Goal: Task Accomplishment & Management: Complete application form

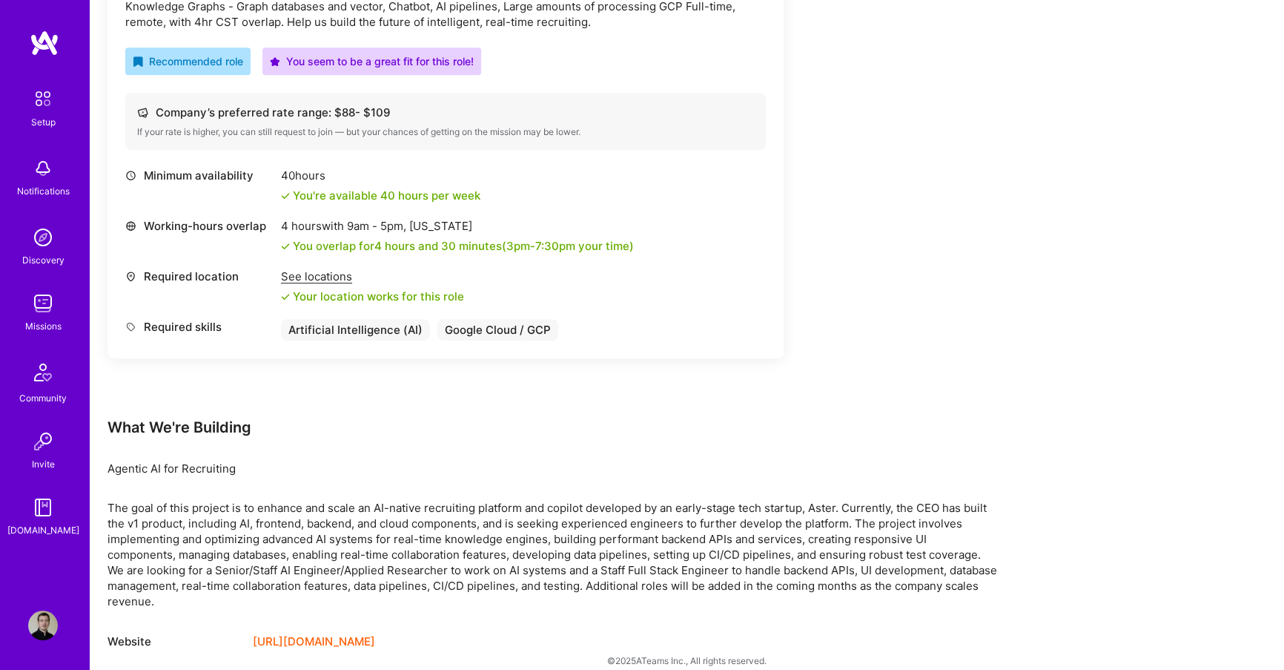
scroll to position [1039, 0]
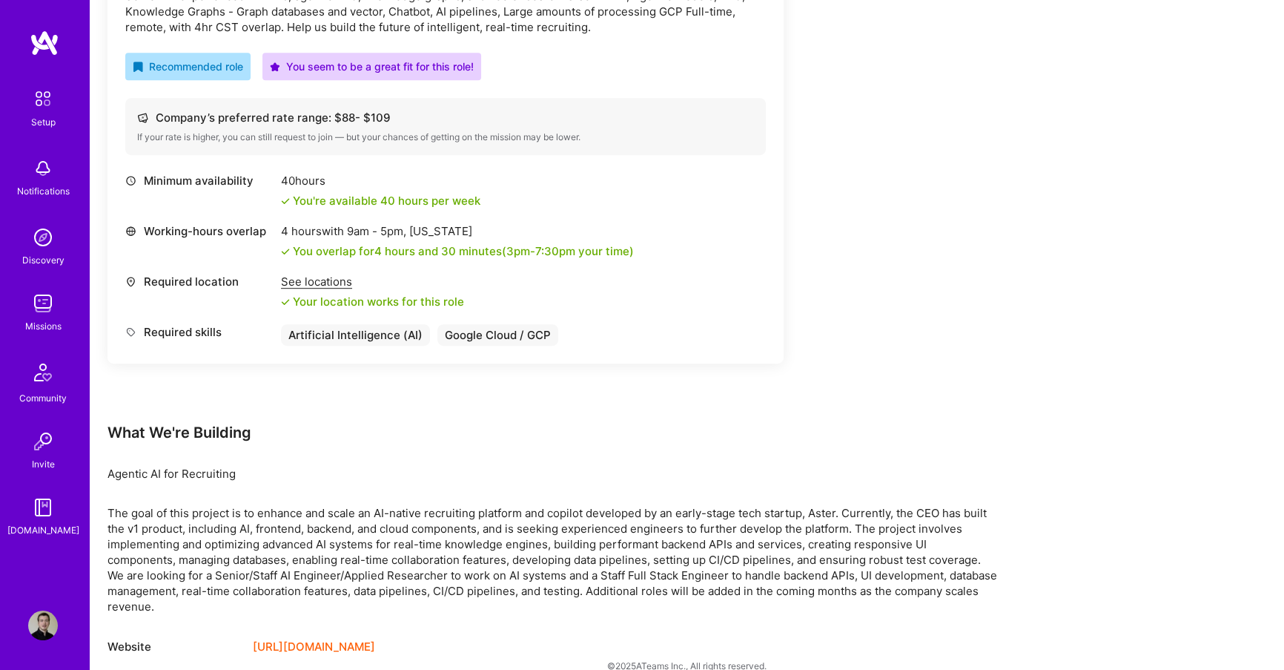
click at [272, 638] on link "[URL][DOMAIN_NAME]" at bounding box center [314, 647] width 122 height 18
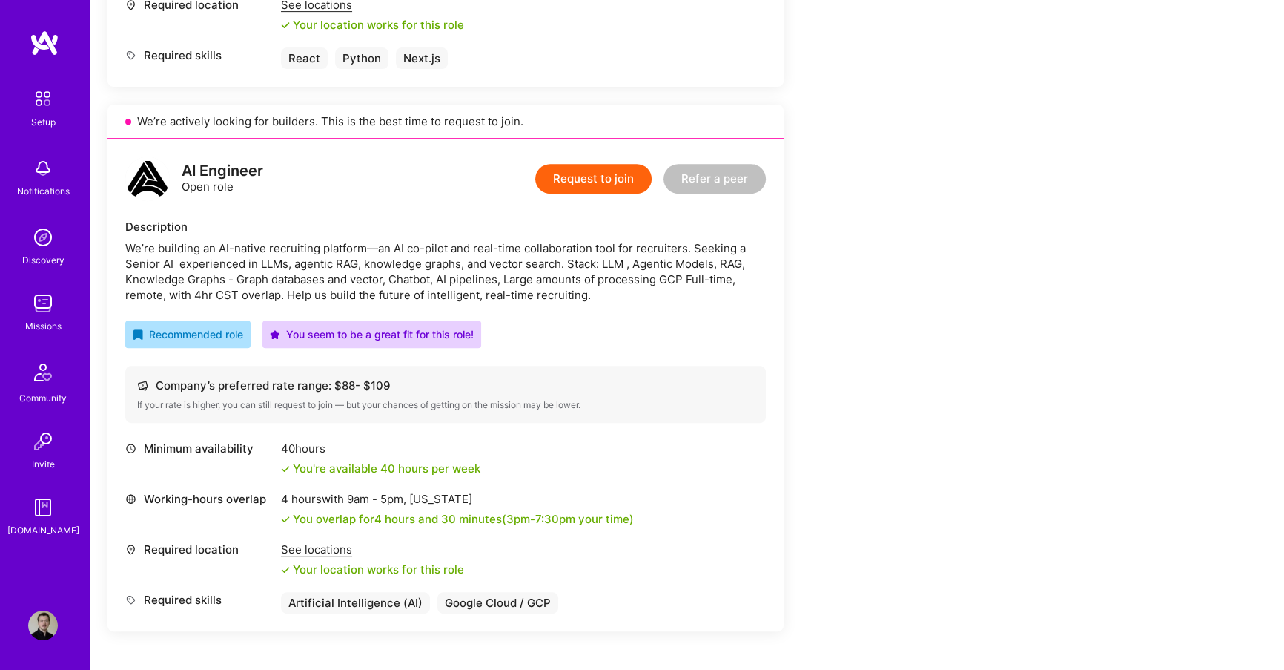
scroll to position [756, 0]
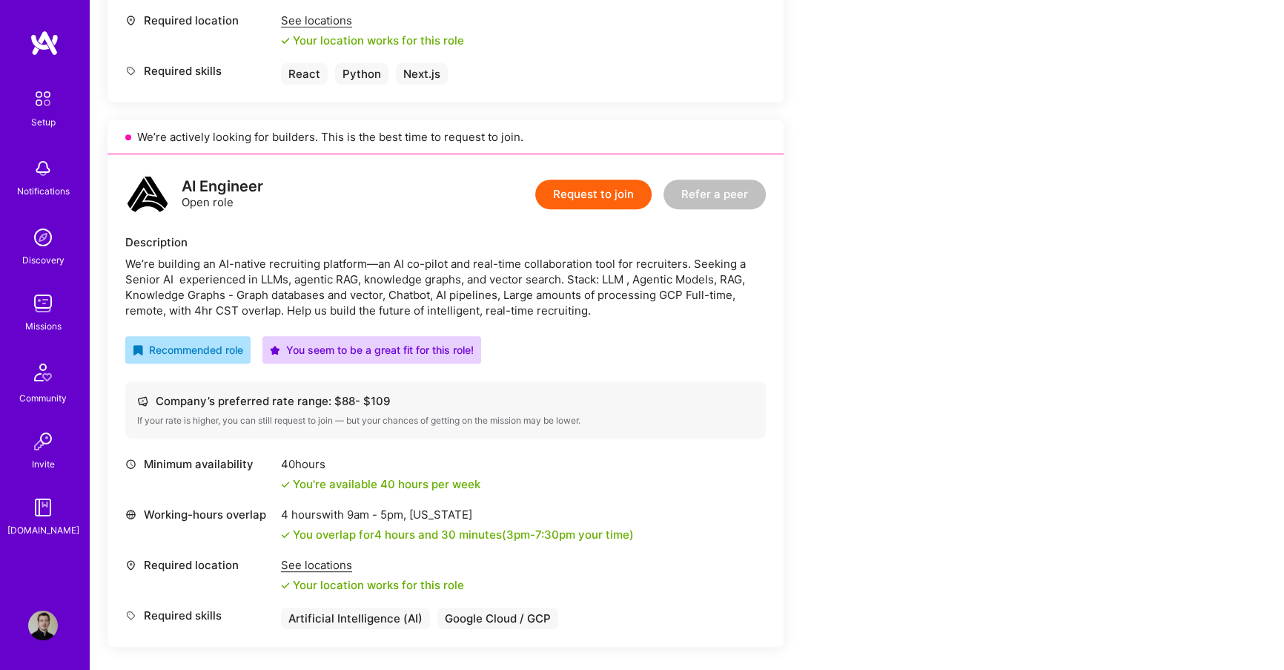
click at [618, 201] on button "Request to join" at bounding box center [593, 194] width 116 height 30
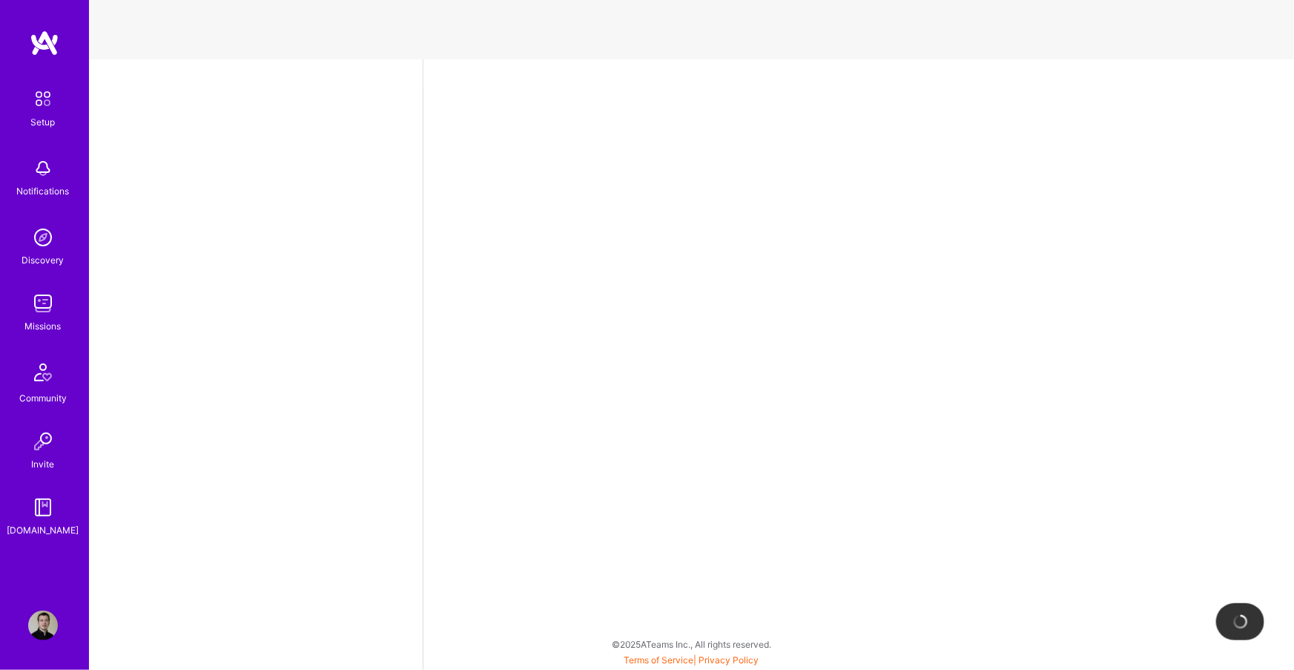
select select "DE"
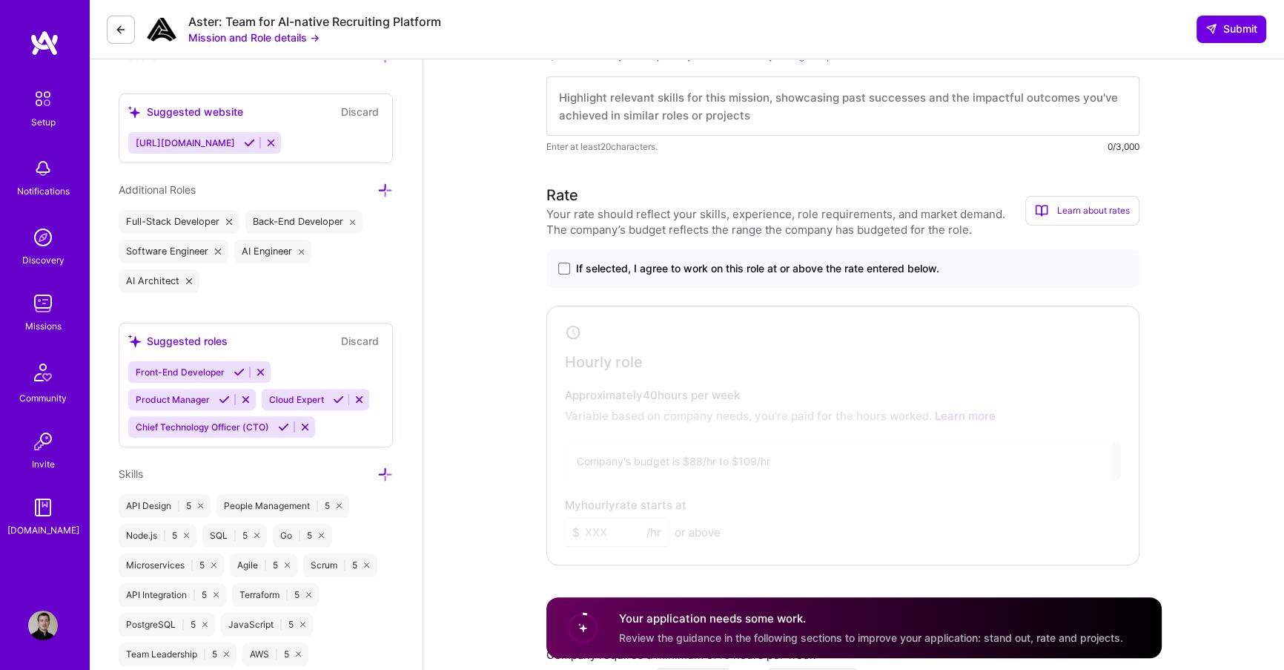
scroll to position [485, 0]
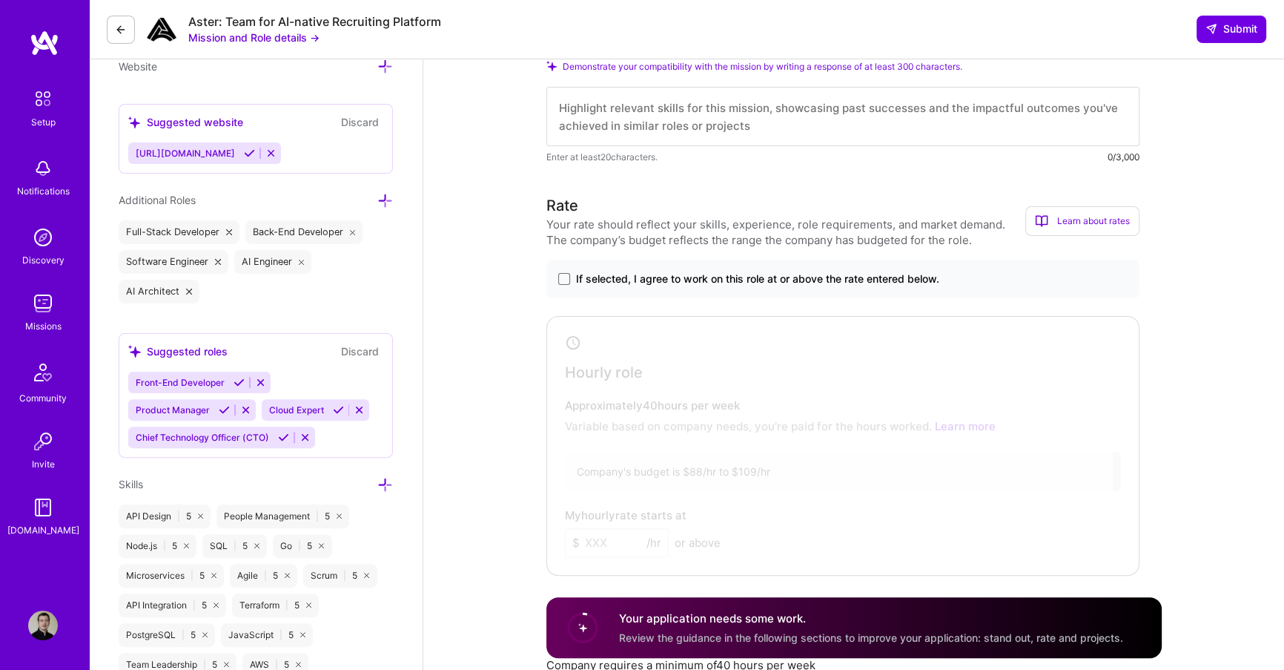
click at [634, 310] on div "If selected, I agree to work on this role at or above the rate entered below. H…" at bounding box center [843, 418] width 593 height 316
click at [616, 277] on span "If selected, I agree to work on this role at or above the rate entered below." at bounding box center [757, 278] width 363 height 15
click at [0, 0] on input "If selected, I agree to work on this role at or above the rate entered below." at bounding box center [0, 0] width 0 height 0
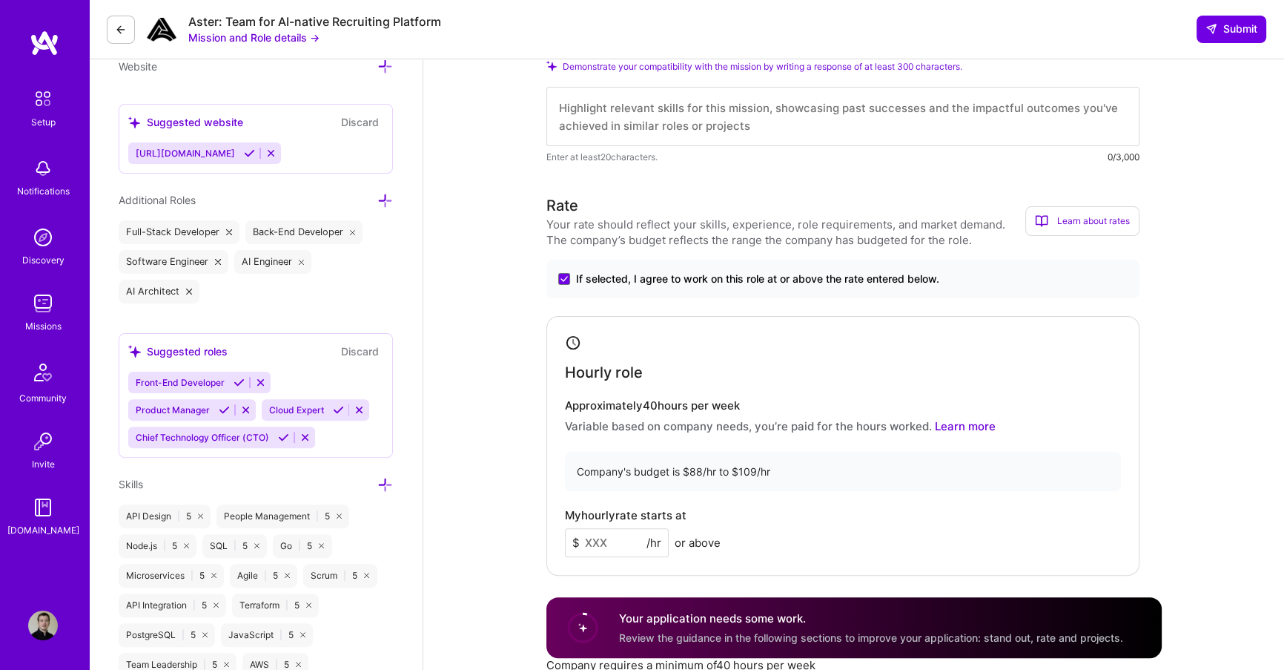
click at [602, 528] on input at bounding box center [617, 542] width 104 height 29
type input "90"
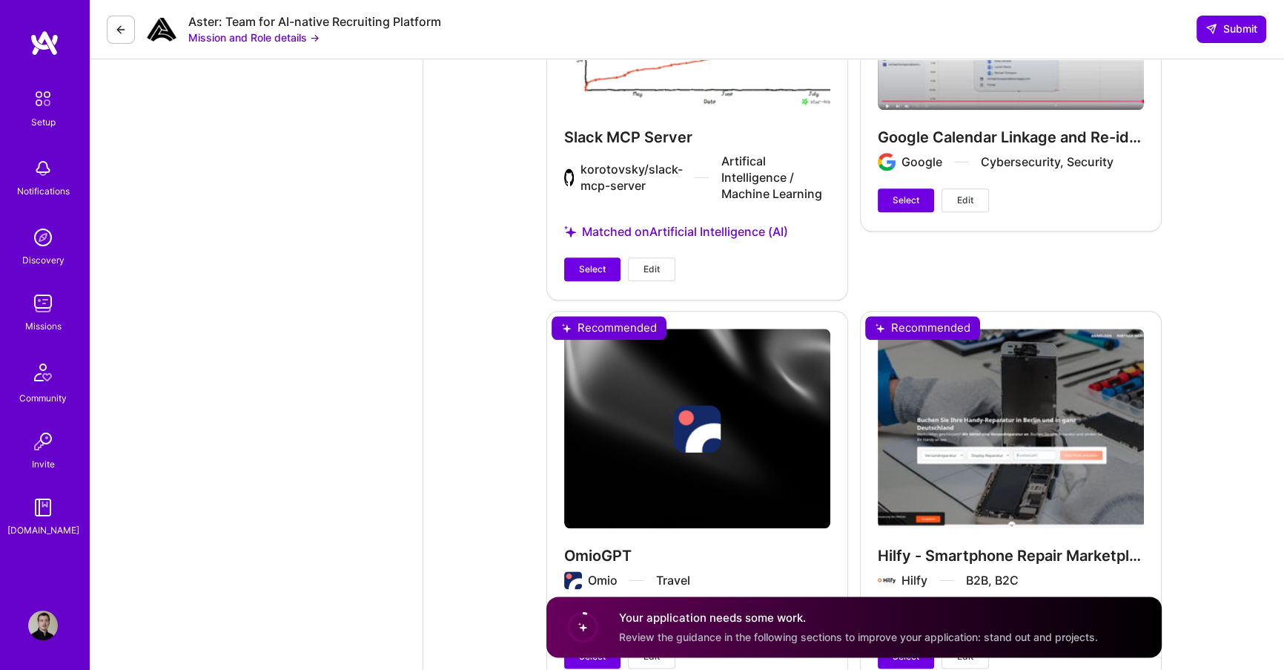
scroll to position [2238, 0]
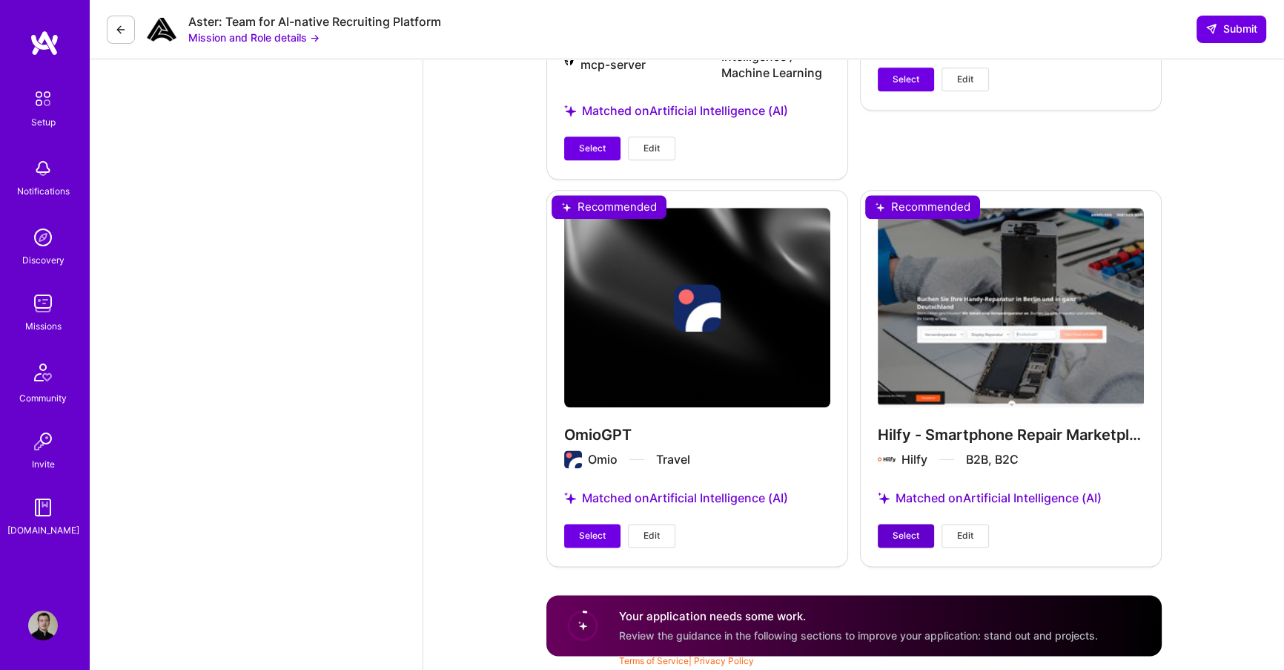
click at [880, 535] on button "Select" at bounding box center [906, 536] width 56 height 24
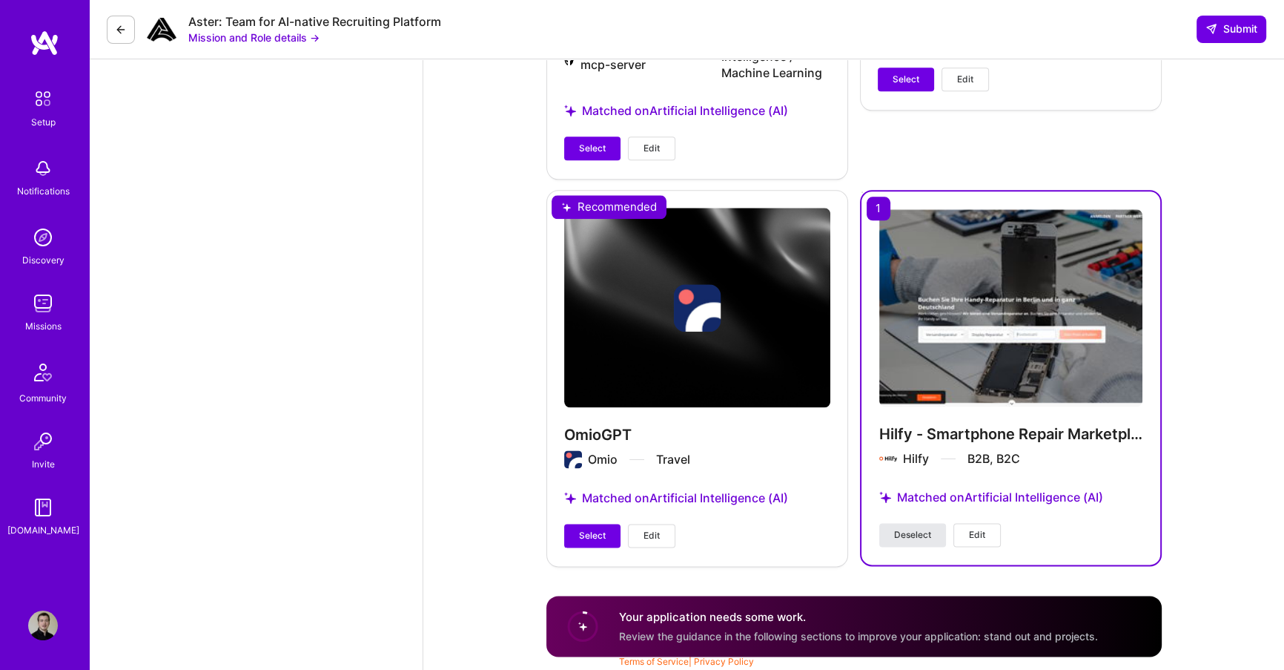
click at [907, 544] on button "Deselect" at bounding box center [913, 535] width 67 height 24
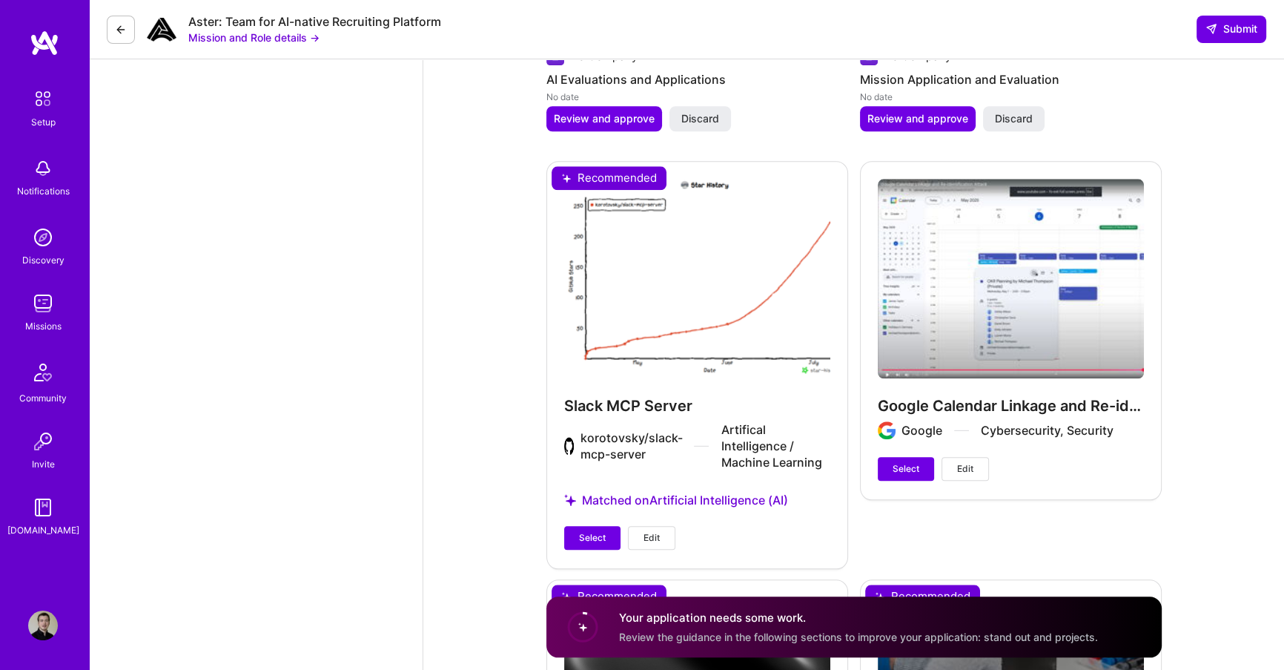
scroll to position [1848, 0]
click at [566, 543] on button "Select" at bounding box center [592, 539] width 56 height 24
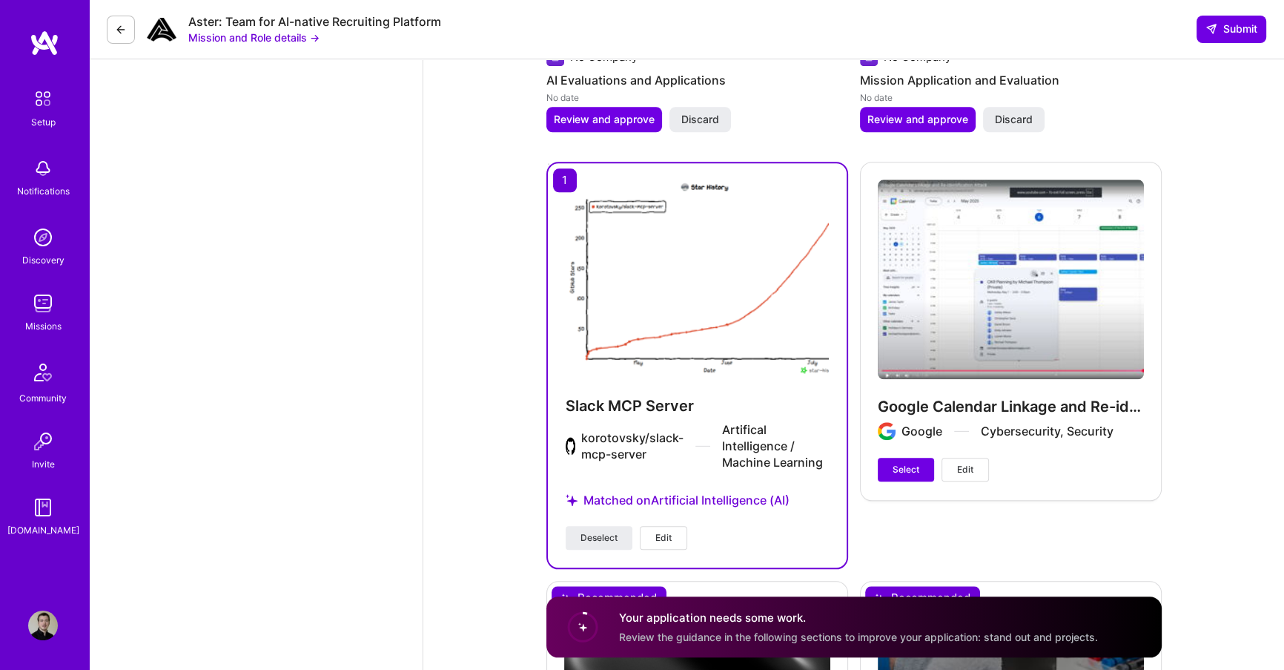
scroll to position [2239, 0]
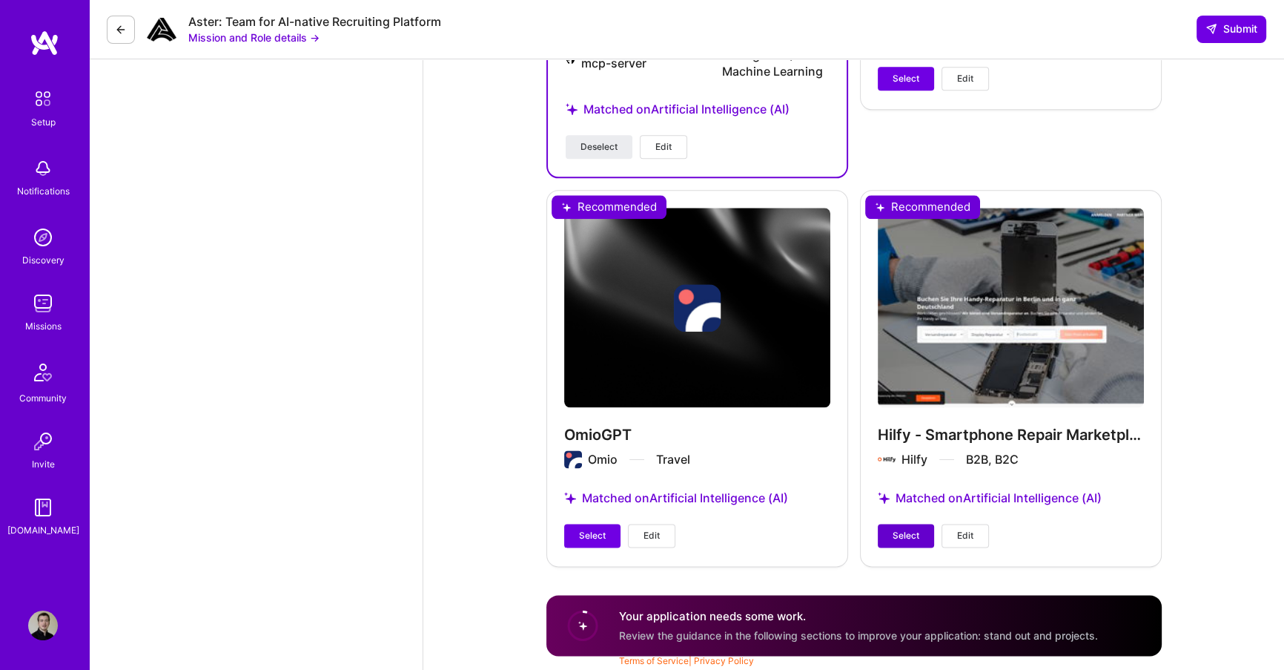
click at [913, 529] on span "Select" at bounding box center [906, 535] width 27 height 13
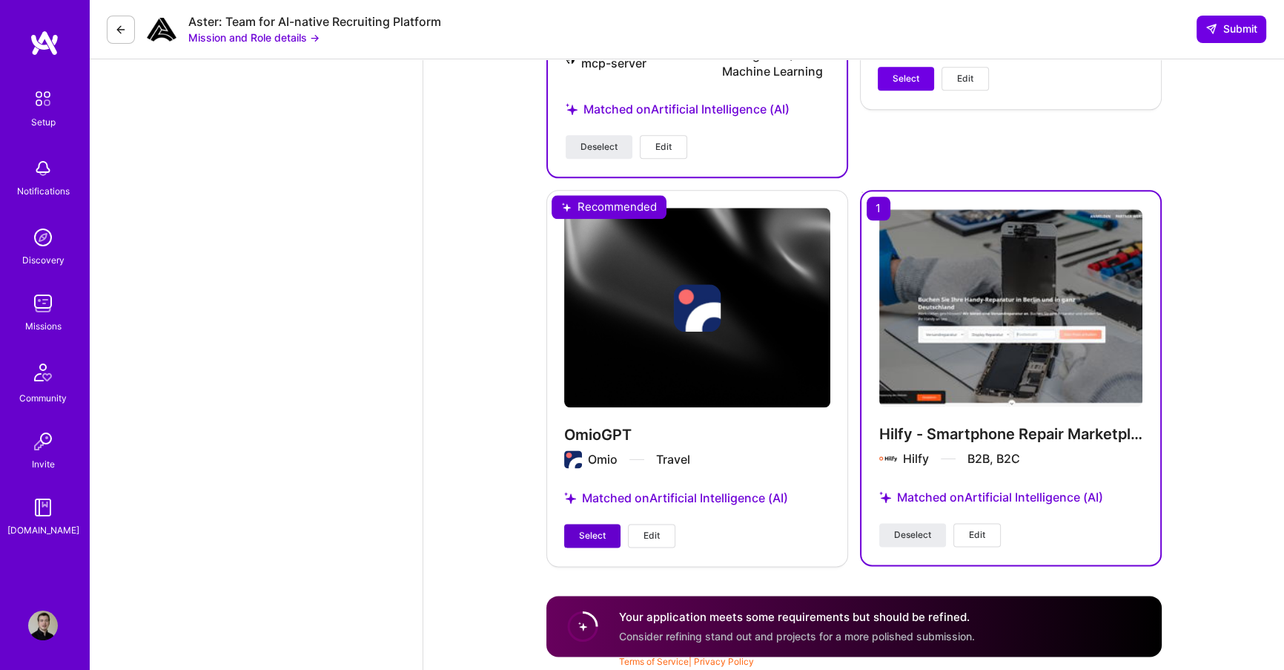
click at [577, 532] on button "Select" at bounding box center [592, 536] width 56 height 24
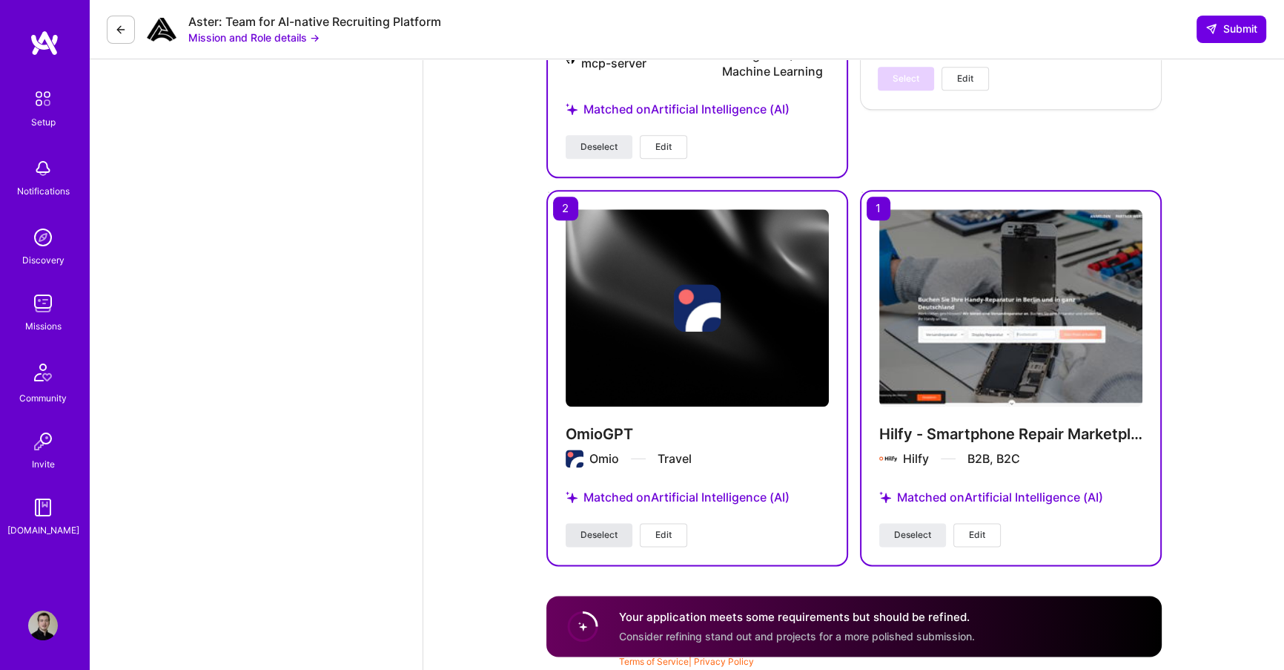
click at [577, 532] on button "Deselect" at bounding box center [599, 535] width 67 height 24
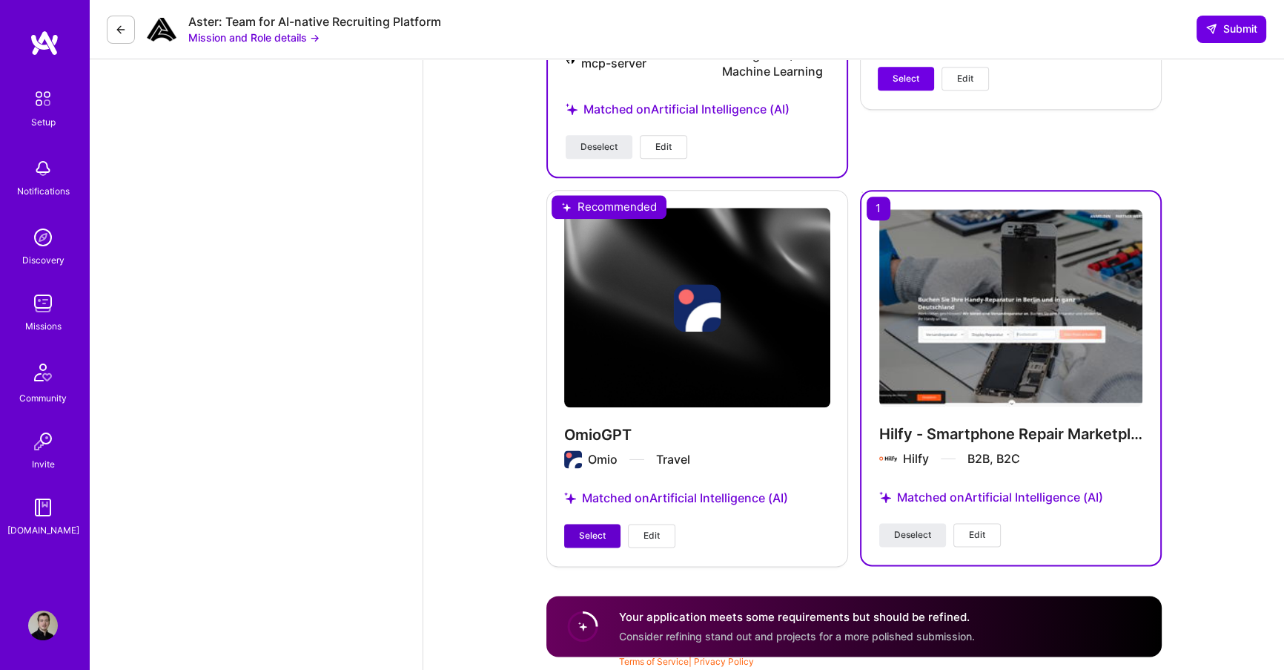
click at [577, 532] on button "Select" at bounding box center [592, 536] width 56 height 24
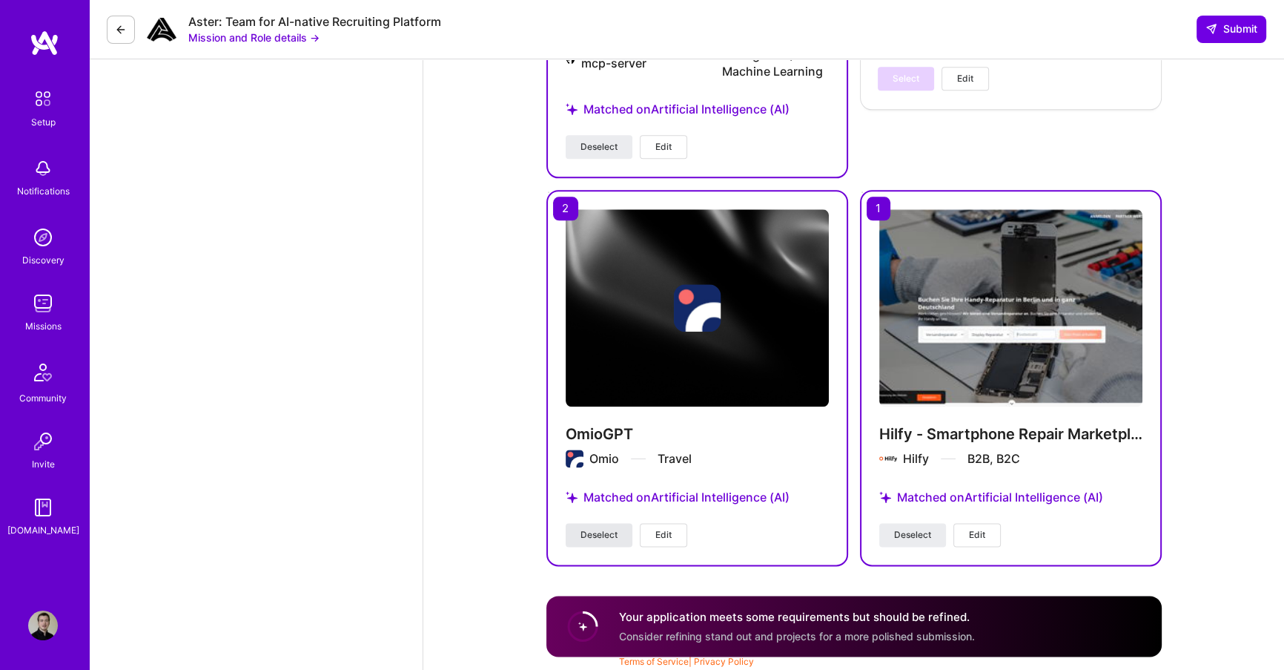
click at [577, 532] on button "Deselect" at bounding box center [599, 535] width 67 height 24
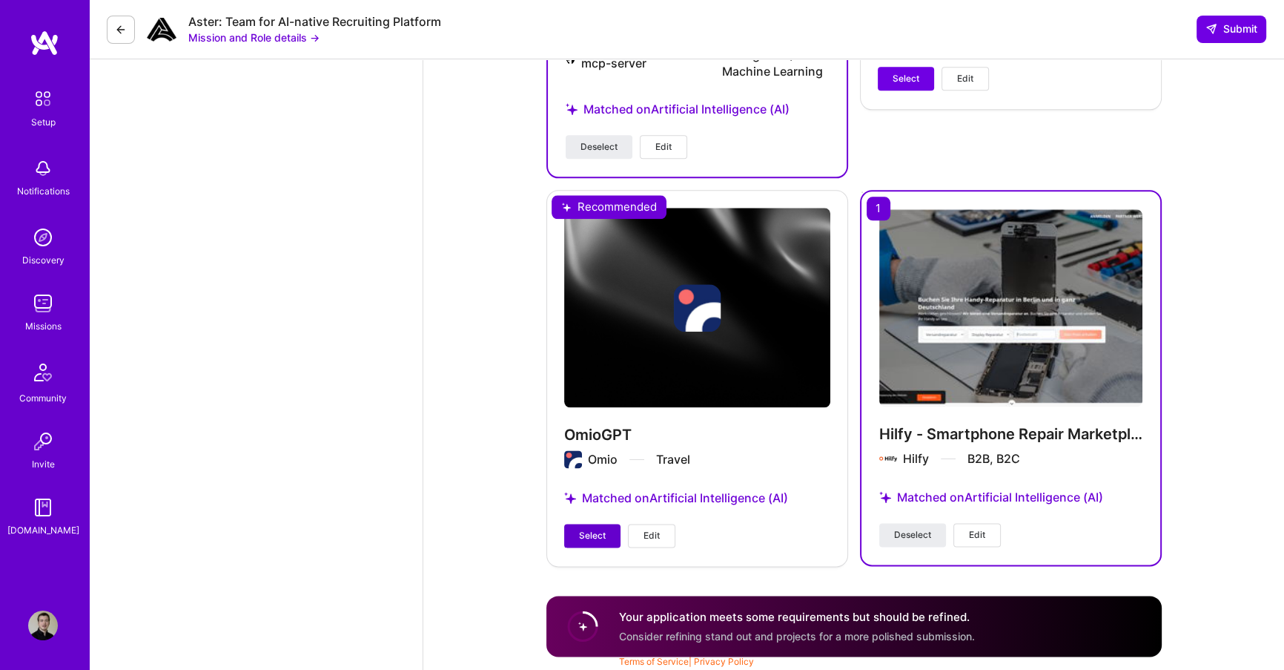
click at [577, 532] on button "Select" at bounding box center [592, 536] width 56 height 24
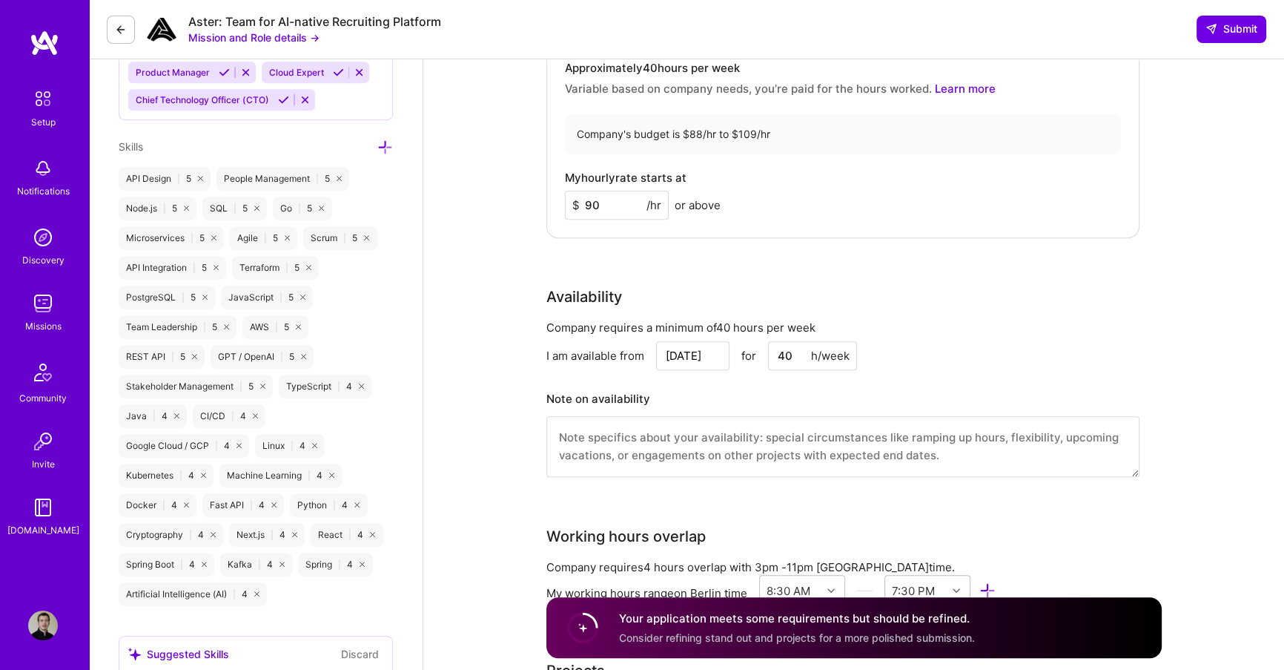
scroll to position [826, 0]
